Goal: Use online tool/utility: Utilize a website feature to perform a specific function

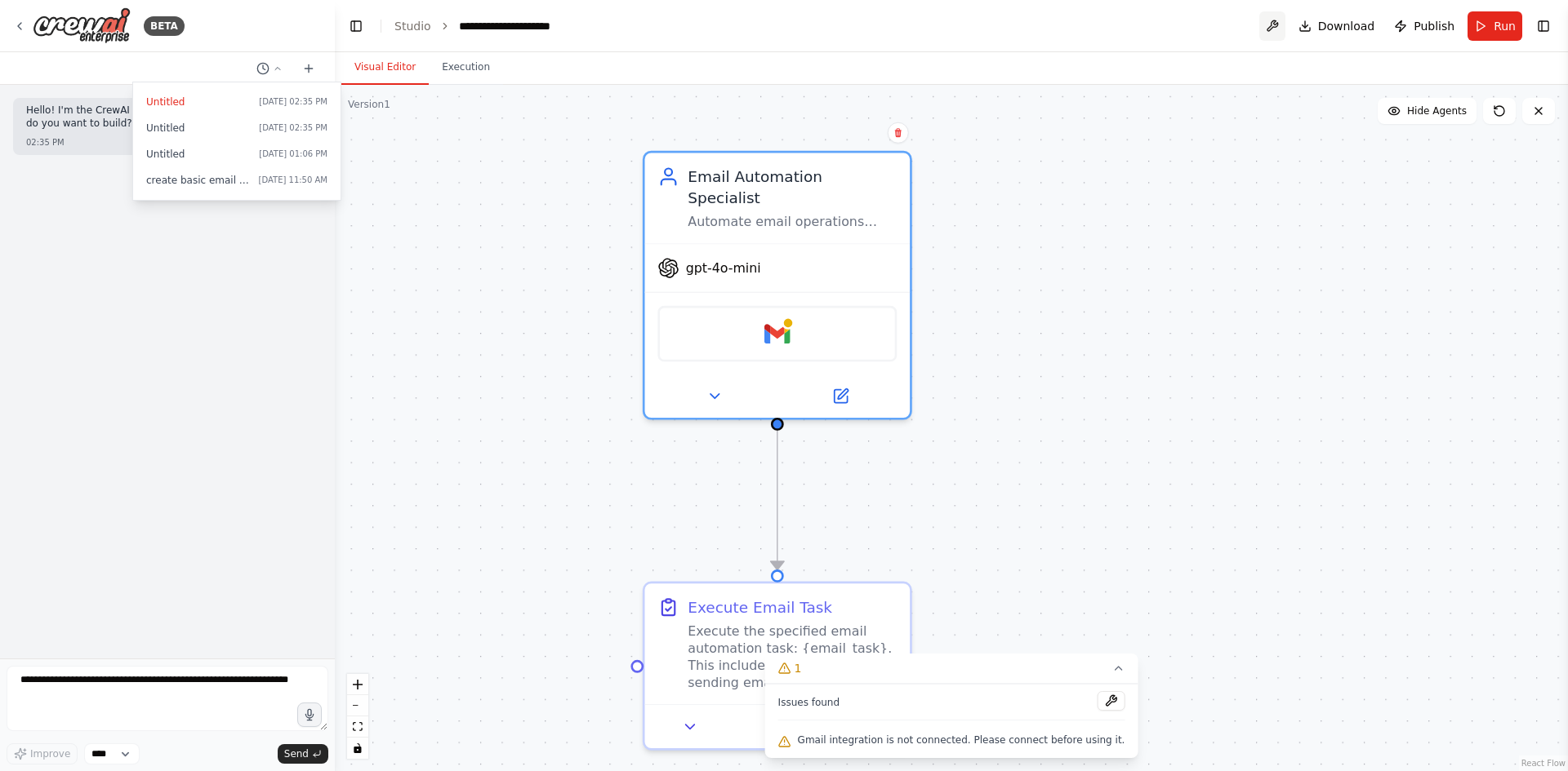
click at [1283, 21] on button at bounding box center [1273, 26] width 26 height 30
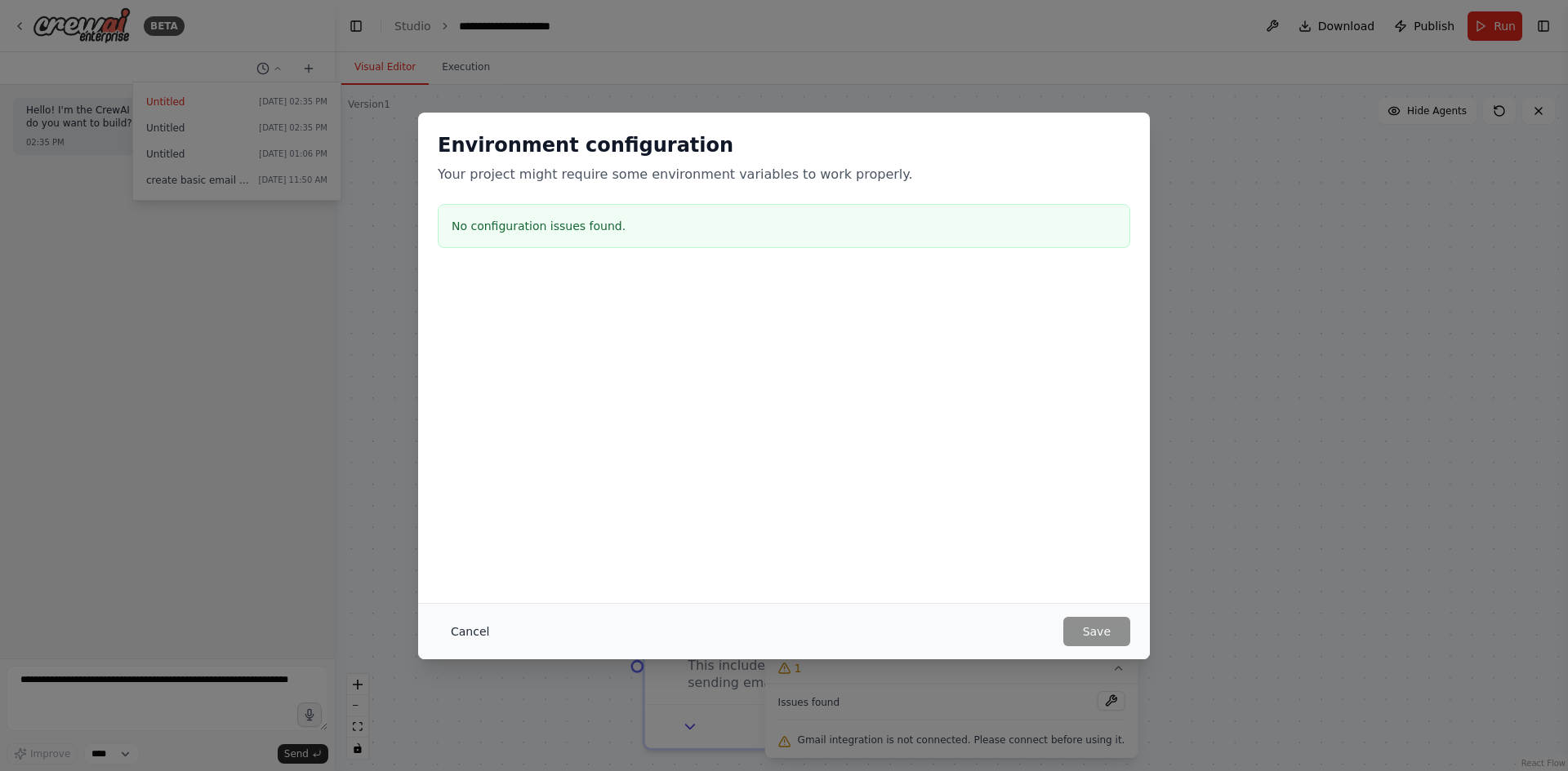
click at [460, 632] on button "Cancel" at bounding box center [470, 632] width 64 height 30
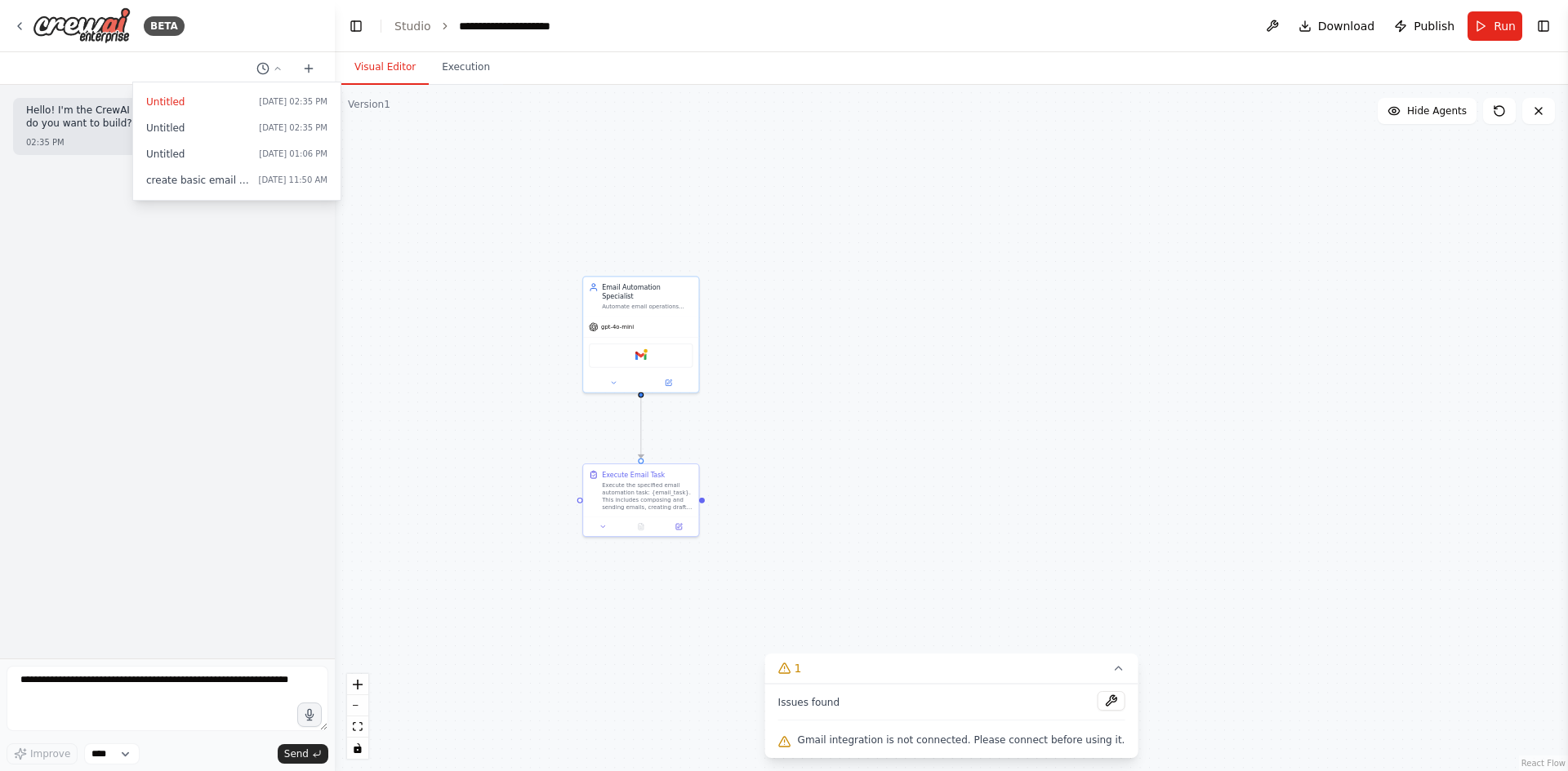
drag, startPoint x: 978, startPoint y: 362, endPoint x: 736, endPoint y: 372, distance: 242.2
click at [424, 239] on div ".deletable-edge-delete-btn { width: 20px; height: 20px; border: 0px solid #ffff…" at bounding box center [952, 428] width 1233 height 687
click at [186, 221] on div at bounding box center [167, 385] width 335 height 771
click at [231, 129] on p "Hello! I'm the CrewAI assistant. What kind of automation do you want to build?" at bounding box center [167, 117] width 282 height 25
drag, startPoint x: 229, startPoint y: 107, endPoint x: 309, endPoint y: 139, distance: 86.2
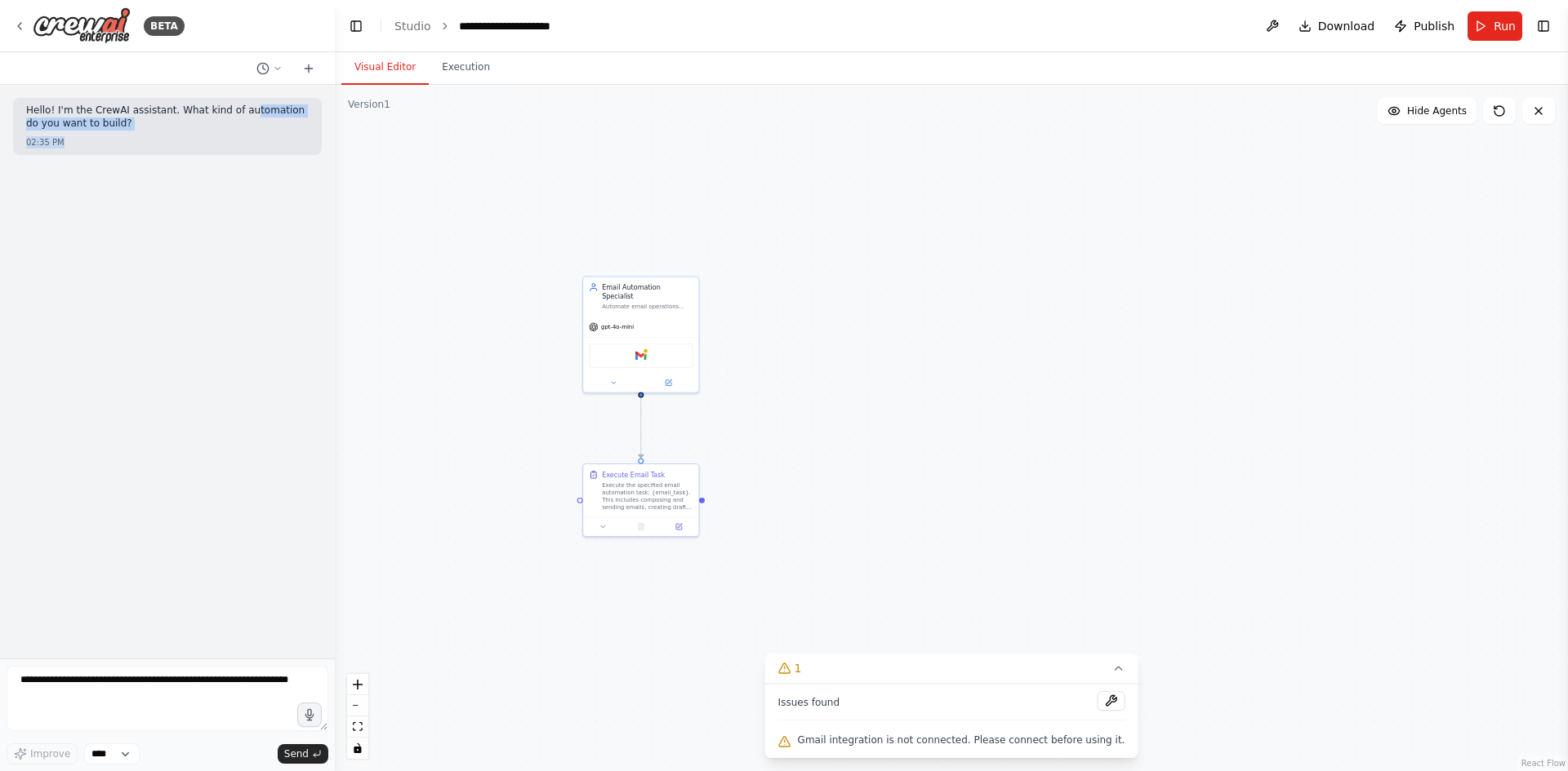
click at [309, 139] on div "Hello! I'm the CrewAI assistant. What kind of automation do you want to build? …" at bounding box center [167, 127] width 309 height 58
click at [519, 234] on div ".deletable-edge-delete-btn { width: 20px; height: 20px; border: 0px solid #ffff…" at bounding box center [952, 428] width 1233 height 687
click at [169, 22] on div "BETA" at bounding box center [164, 26] width 41 height 19
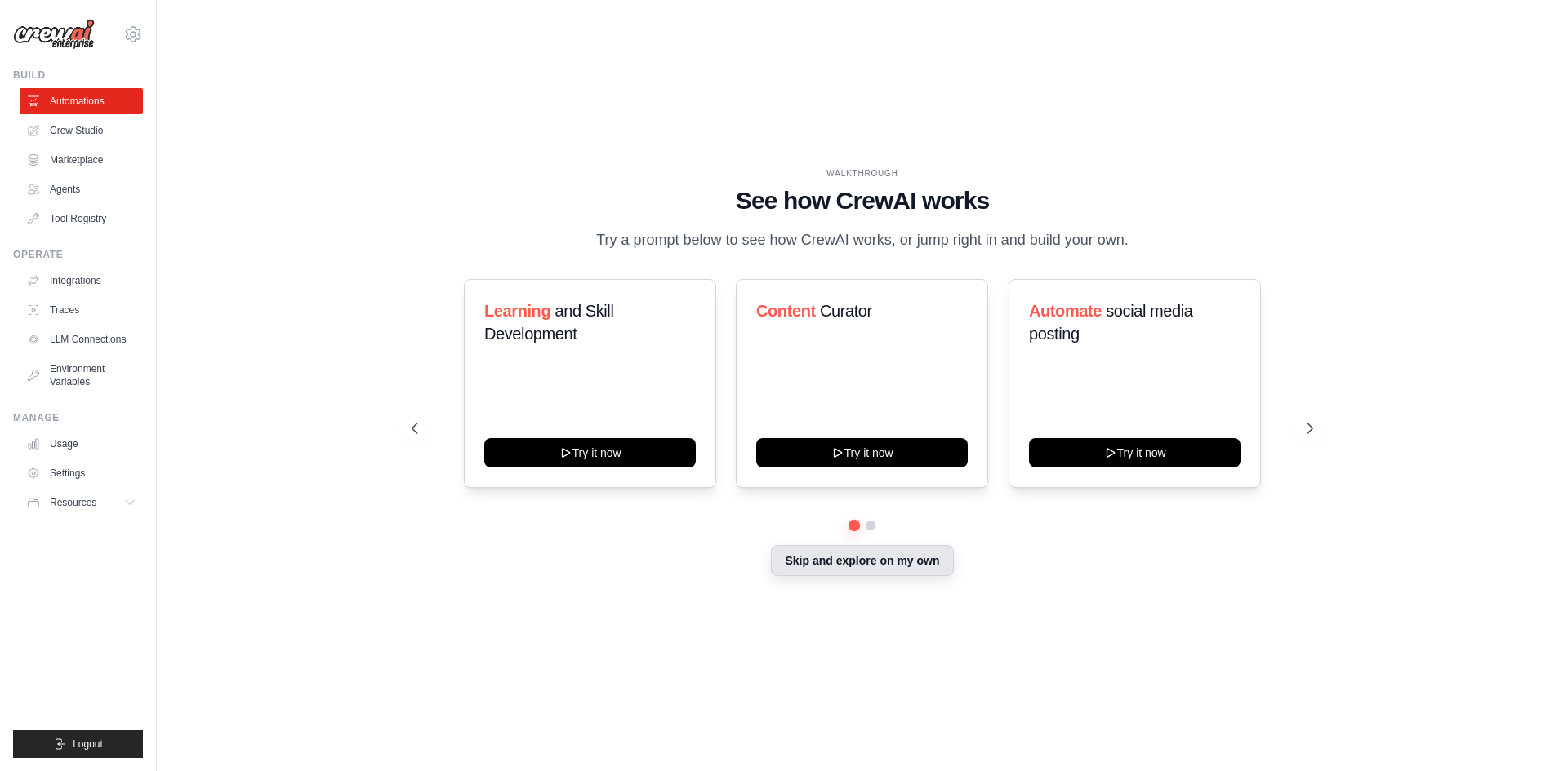
click at [814, 569] on button "Skip and explore on my own" at bounding box center [862, 560] width 182 height 31
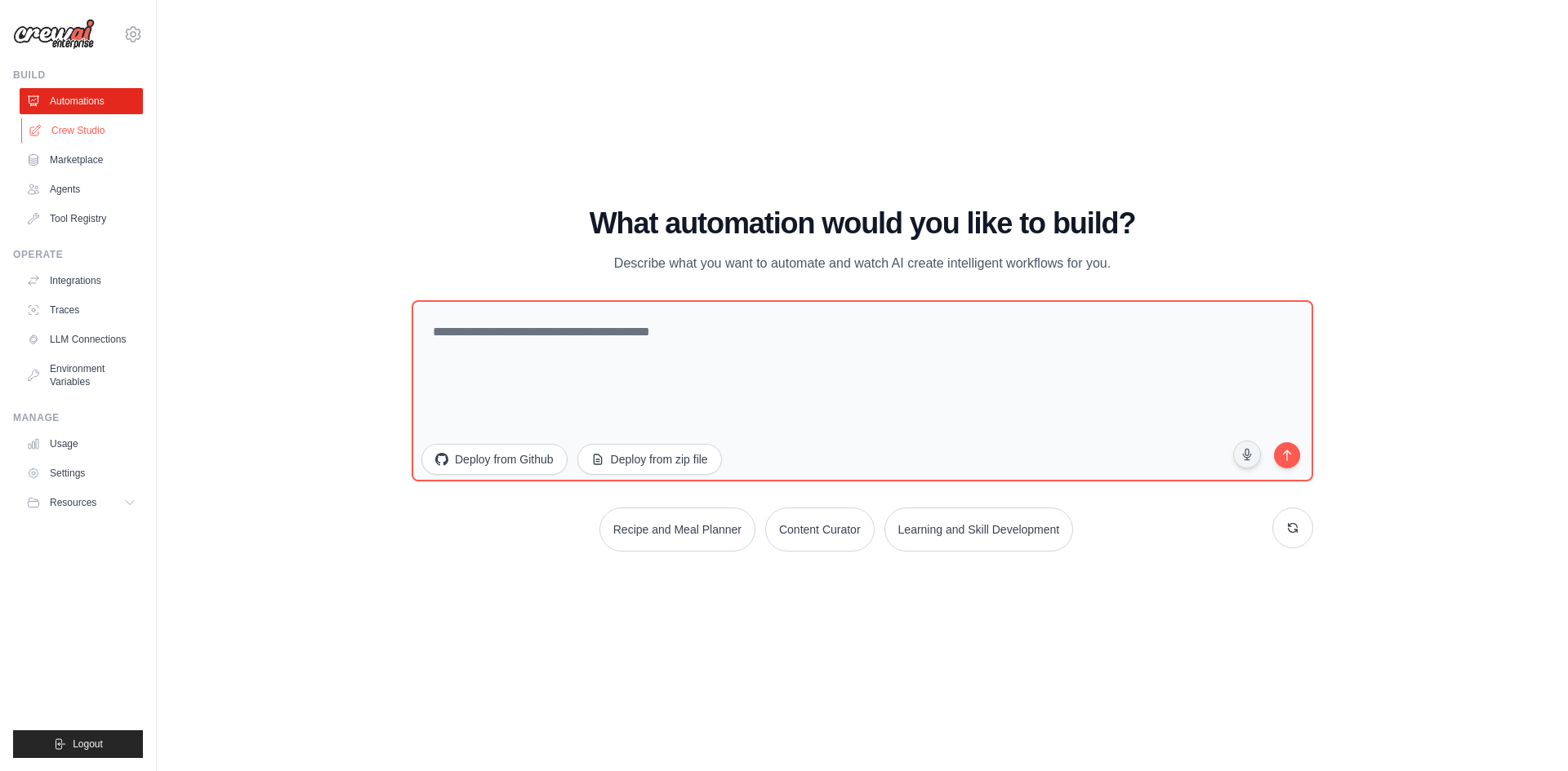
click at [103, 133] on link "Crew Studio" at bounding box center [83, 131] width 123 height 26
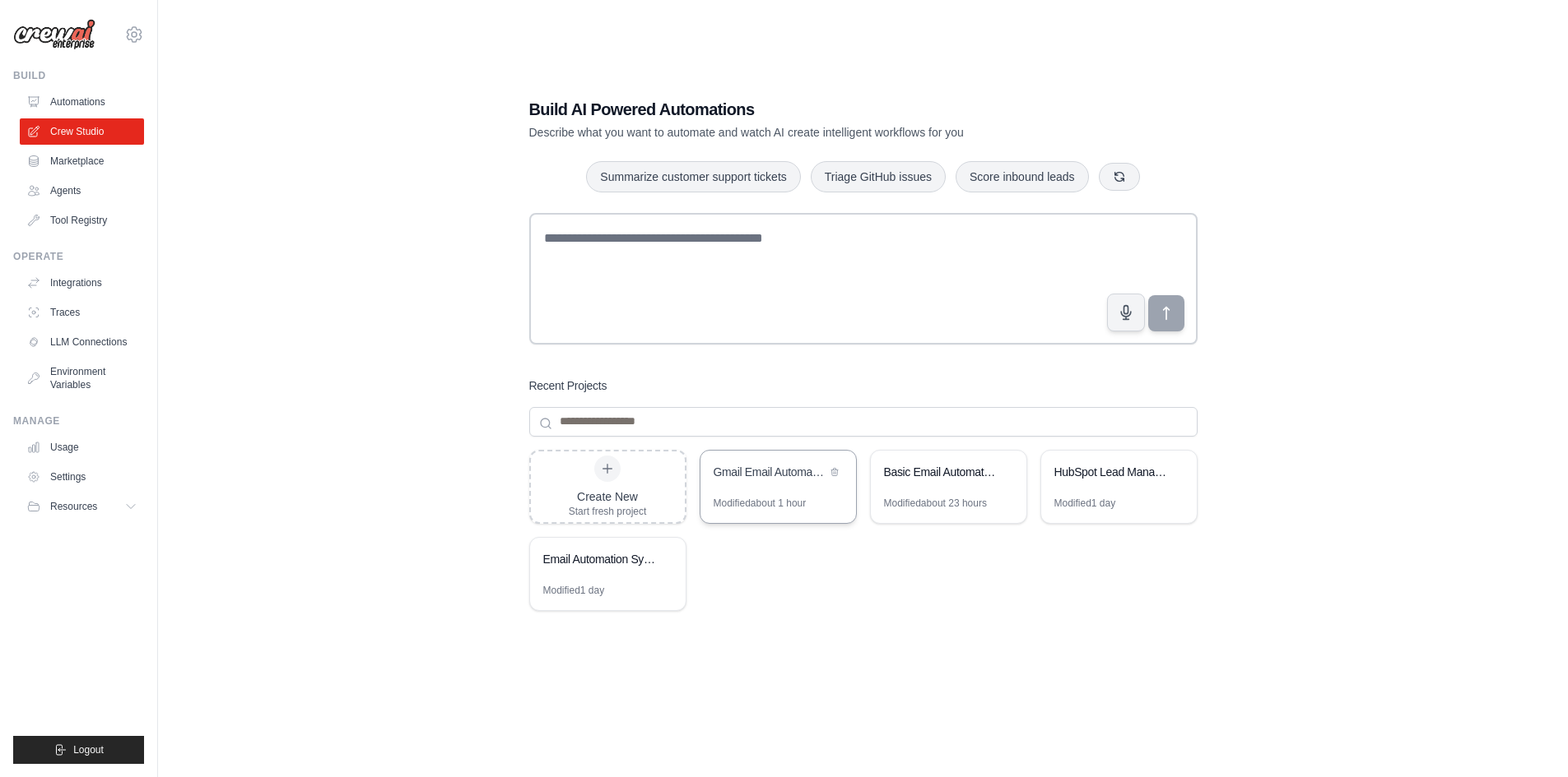
click at [743, 485] on div "Gmail Email Automation" at bounding box center [778, 473] width 155 height 46
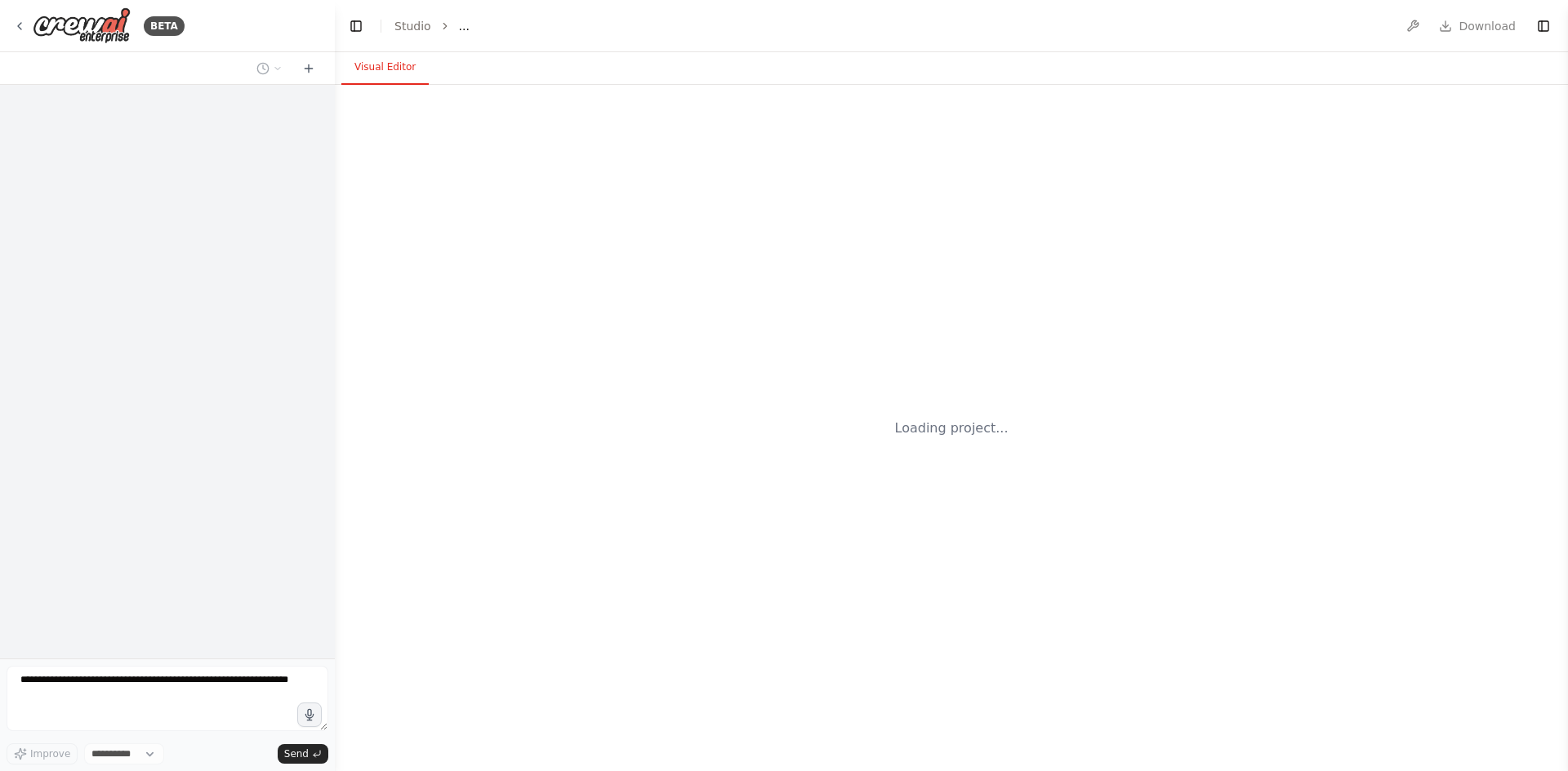
select select "****"
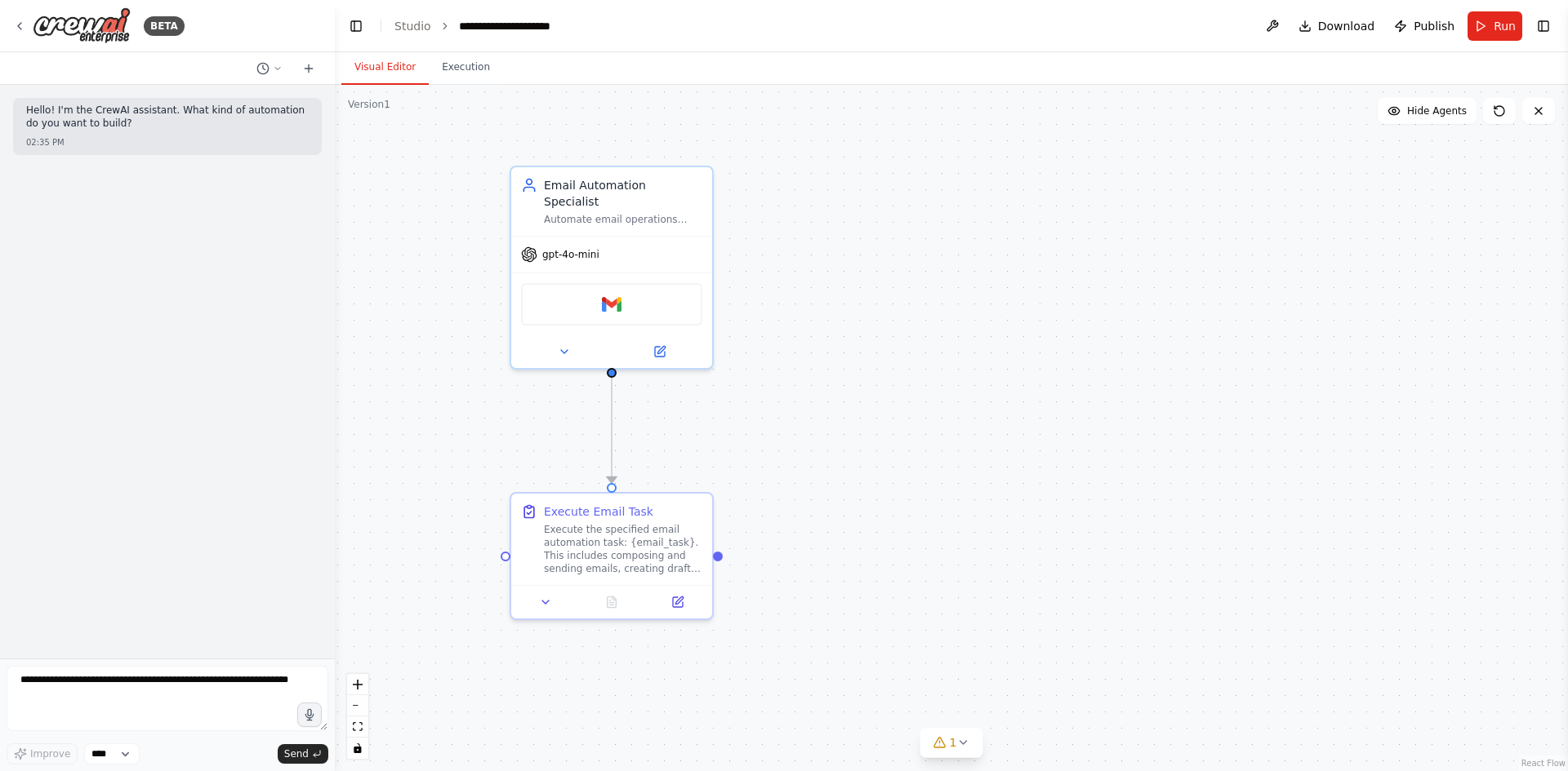
drag, startPoint x: 718, startPoint y: 242, endPoint x: 834, endPoint y: 245, distance: 116.0
click at [834, 245] on div ".deletable-edge-delete-btn { width: 20px; height: 20px; border: 0px solid #ffff…" at bounding box center [952, 428] width 1233 height 687
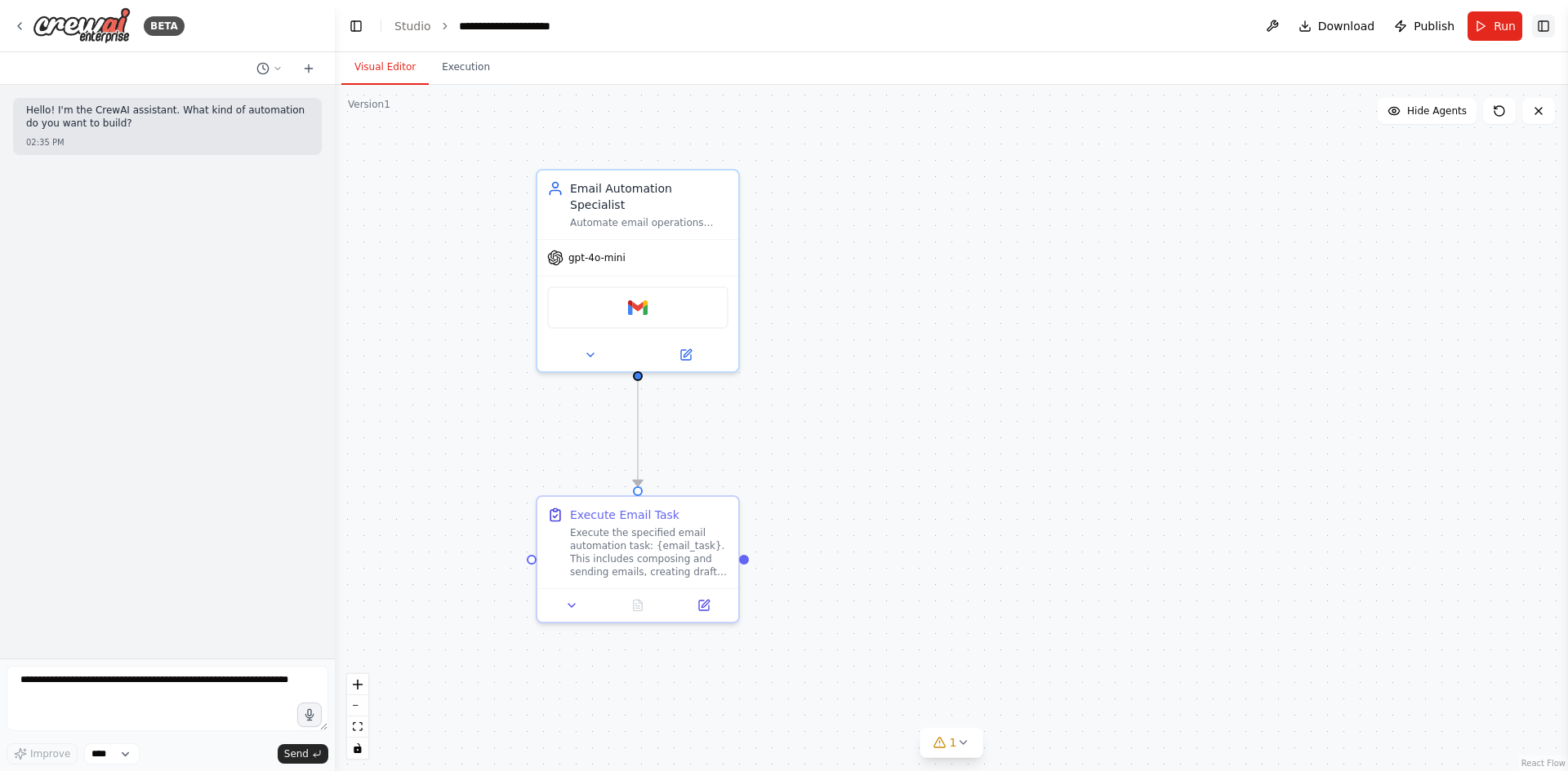
click at [1538, 21] on button "Toggle Right Sidebar" at bounding box center [1543, 26] width 23 height 23
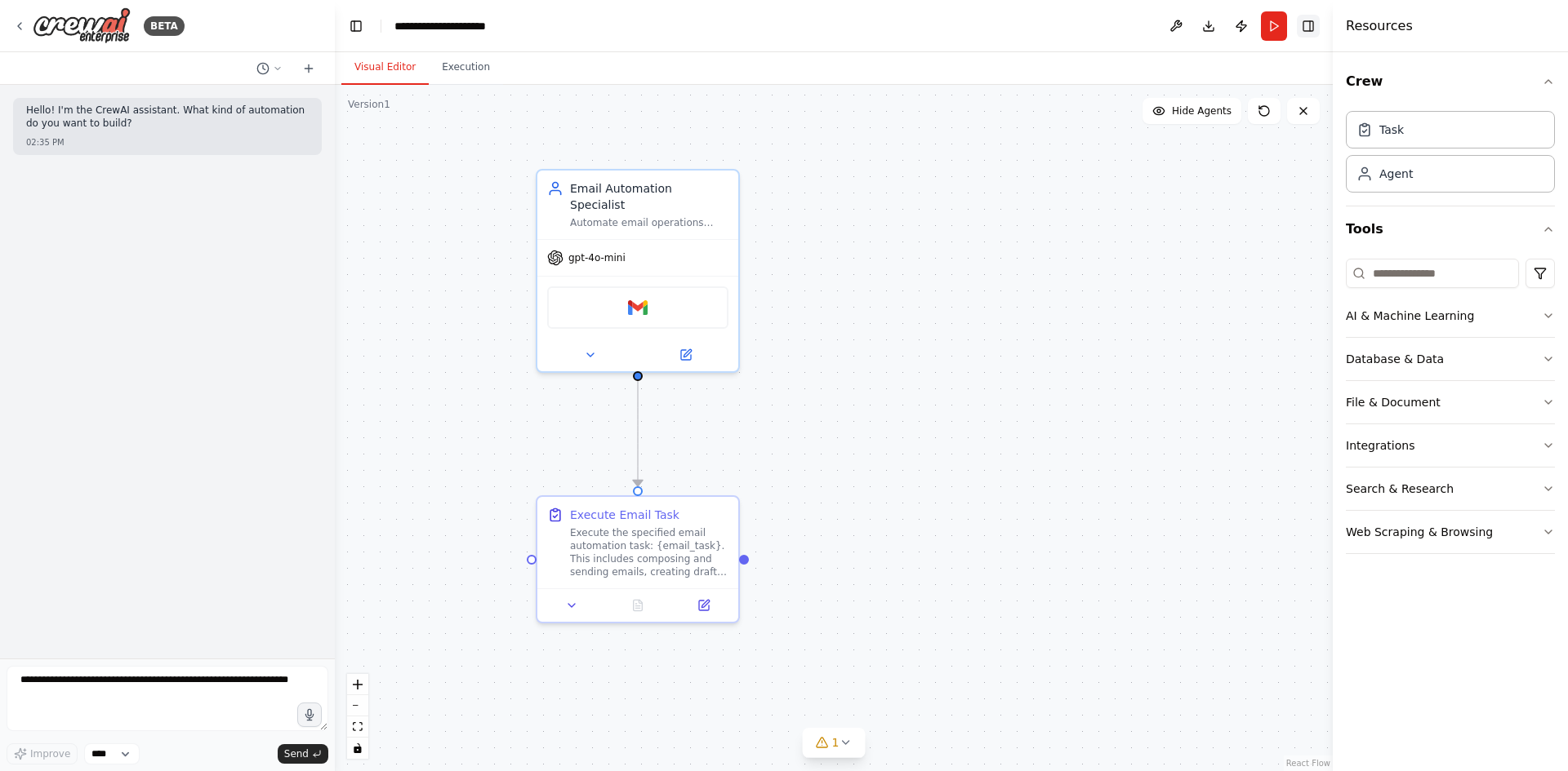
click at [1316, 28] on button "Toggle Right Sidebar" at bounding box center [1308, 26] width 23 height 23
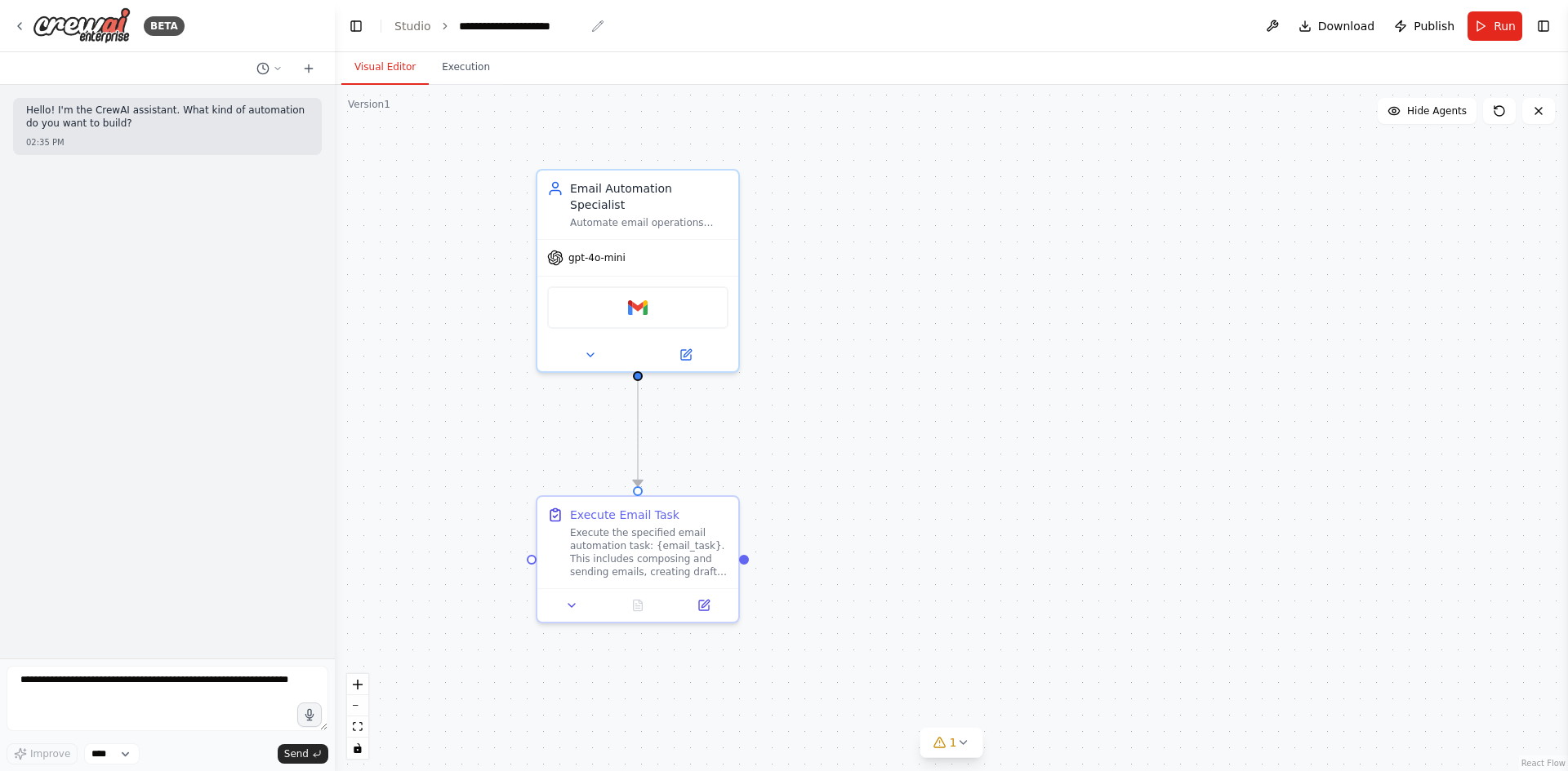
click at [591, 25] on icon "breadcrumb" at bounding box center [598, 26] width 13 height 13
click at [136, 679] on textarea at bounding box center [167, 699] width 322 height 65
